Goal: Navigation & Orientation: Go to known website

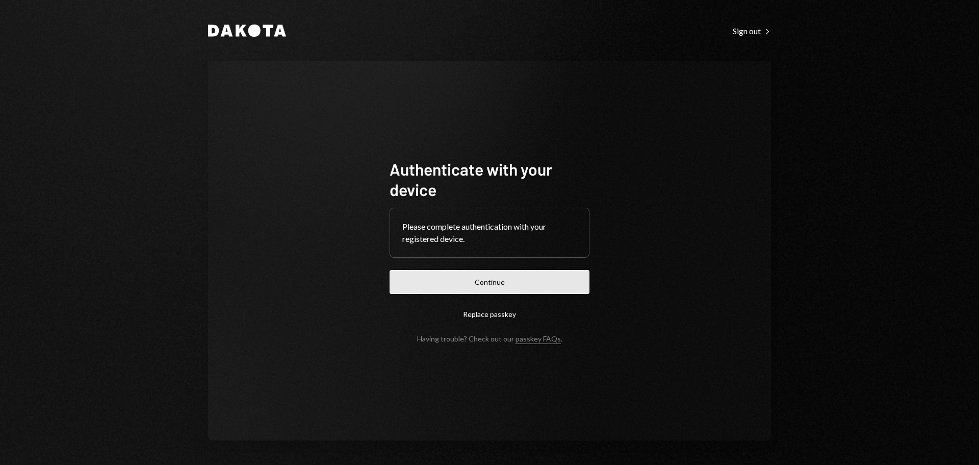
click at [466, 280] on button "Continue" at bounding box center [490, 282] width 200 height 24
